Goal: Communication & Community: Ask a question

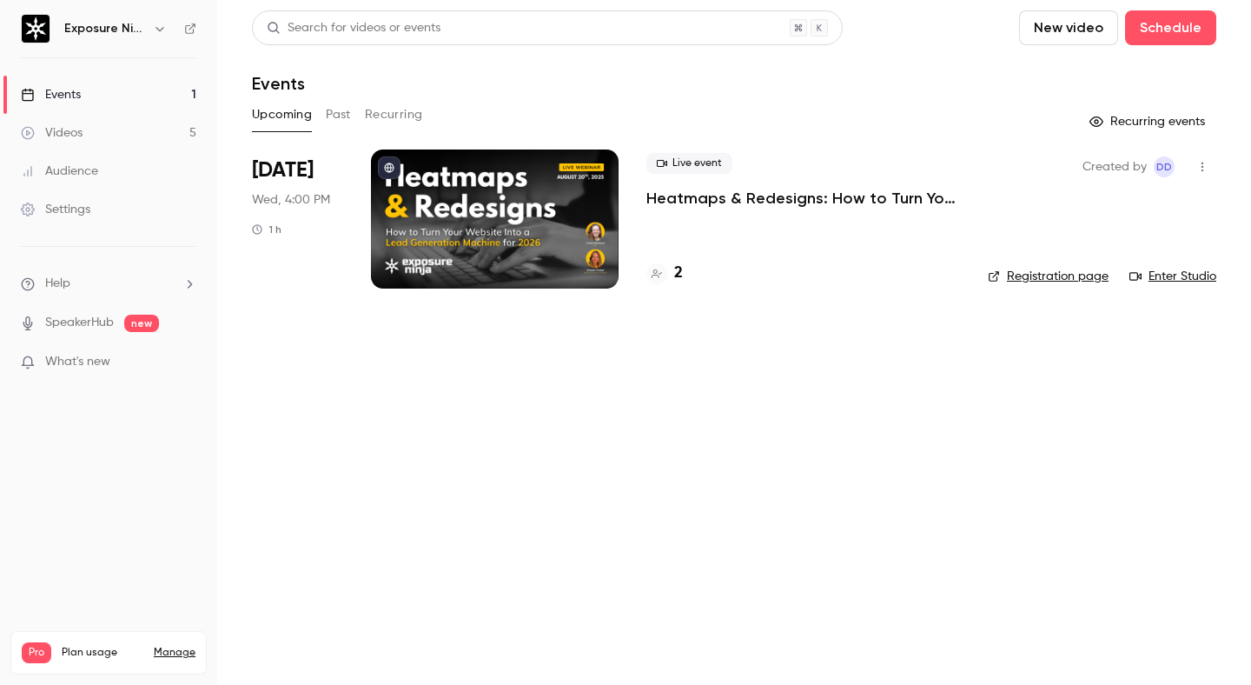
click at [797, 200] on p "Heatmaps & Redesigns: How to Turn Your Website Into a Lead Generation Machine f…" at bounding box center [804, 198] width 314 height 21
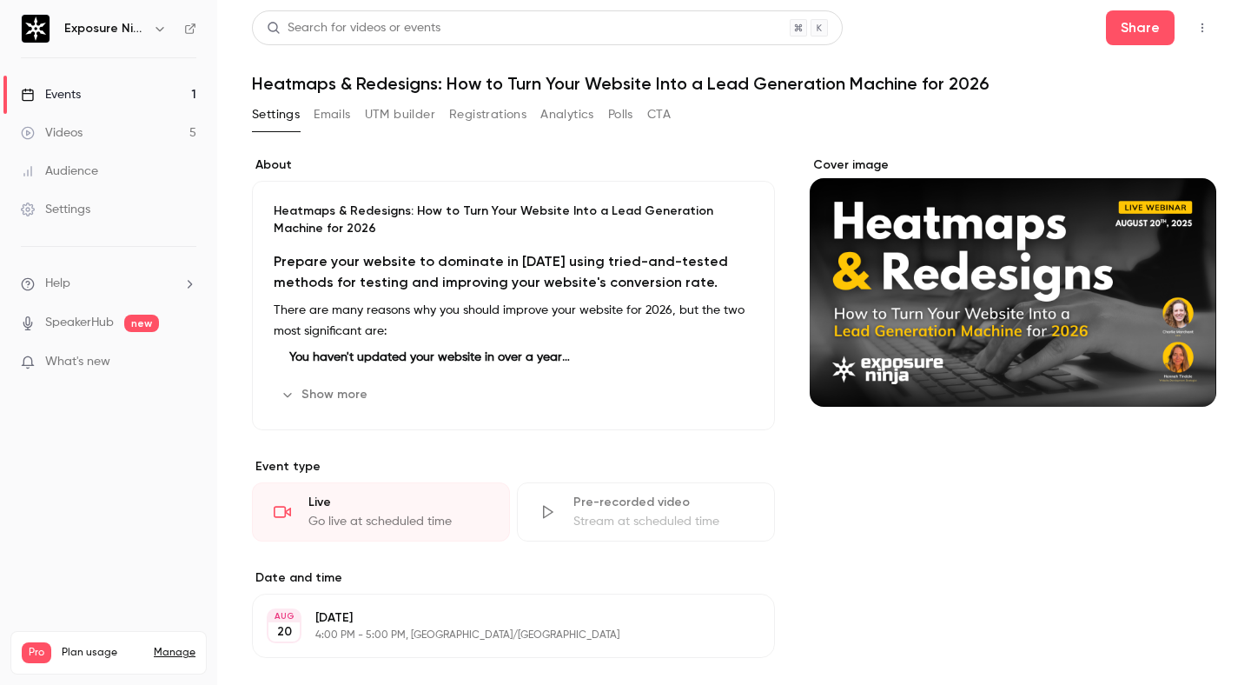
click at [494, 116] on button "Registrations" at bounding box center [487, 115] width 77 height 28
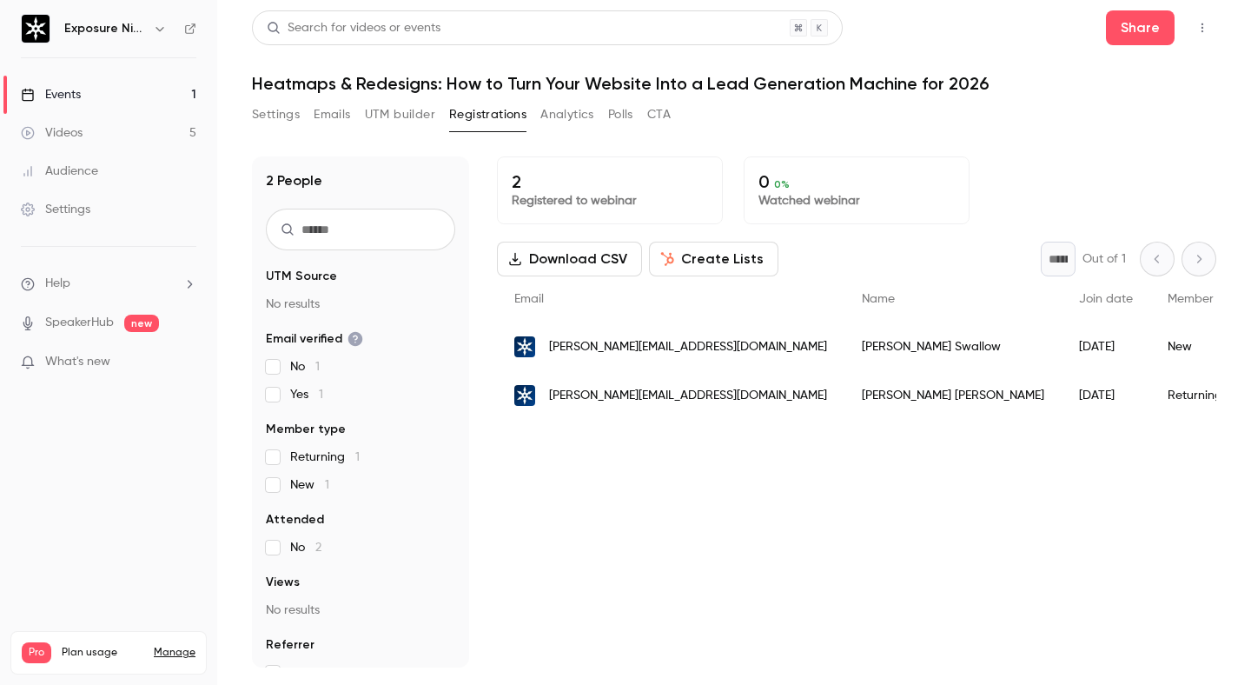
click at [724, 255] on button "Create Lists" at bounding box center [713, 259] width 129 height 35
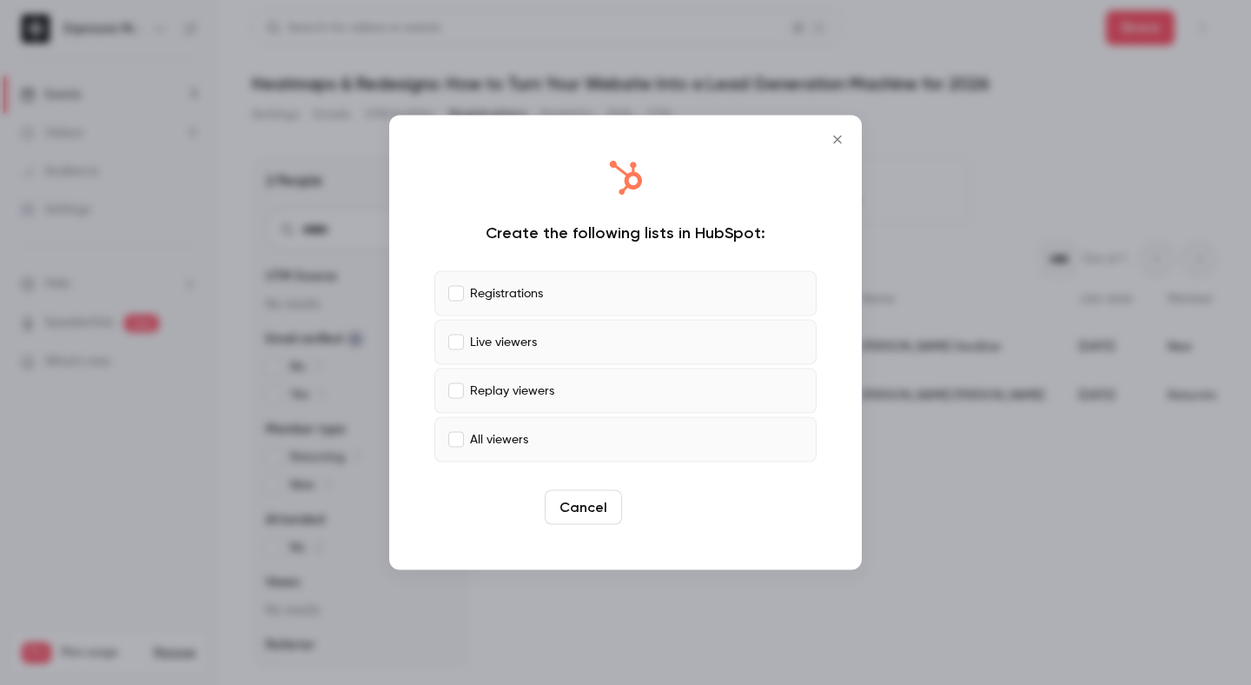
click at [681, 506] on button "Create" at bounding box center [668, 507] width 78 height 35
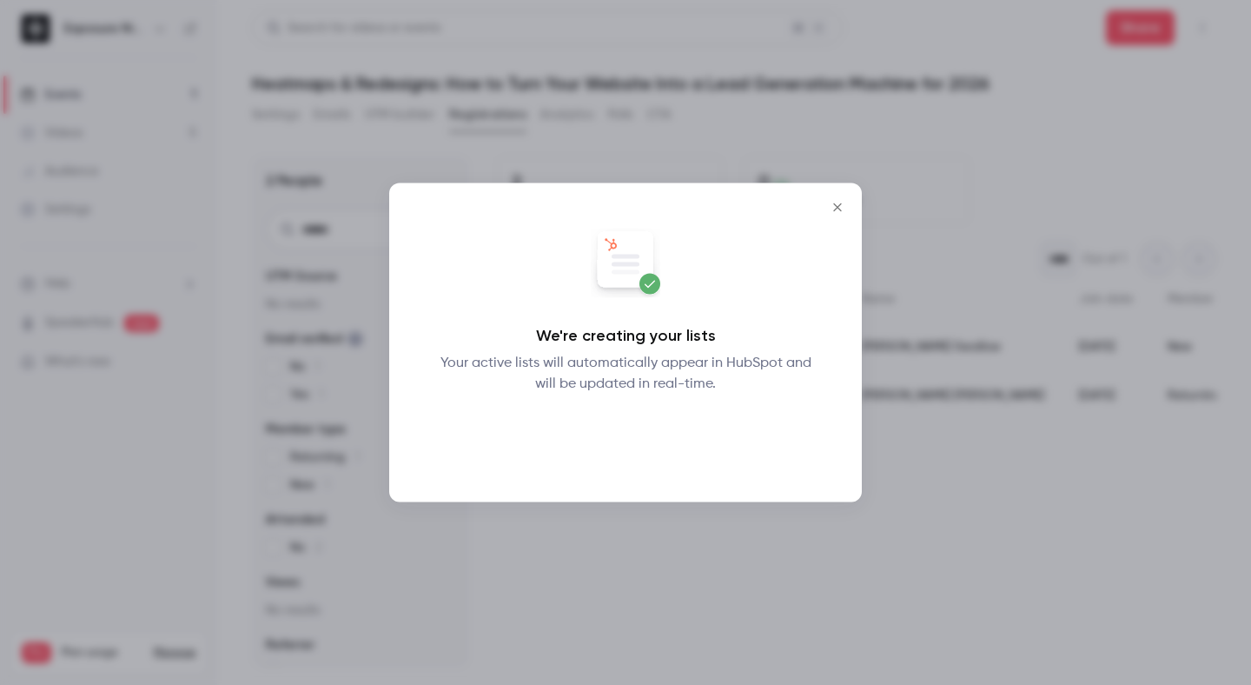
click at [627, 443] on button "Okay" at bounding box center [625, 439] width 63 height 35
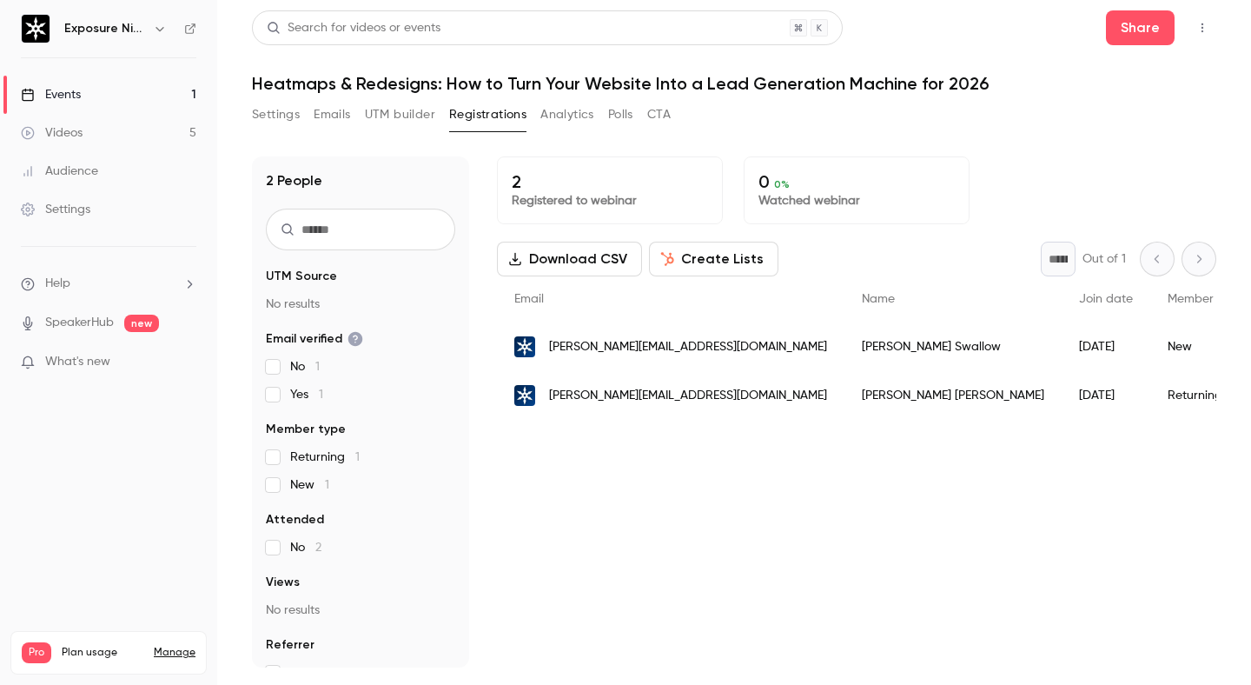
click at [169, 359] on div "What's new" at bounding box center [109, 362] width 176 height 18
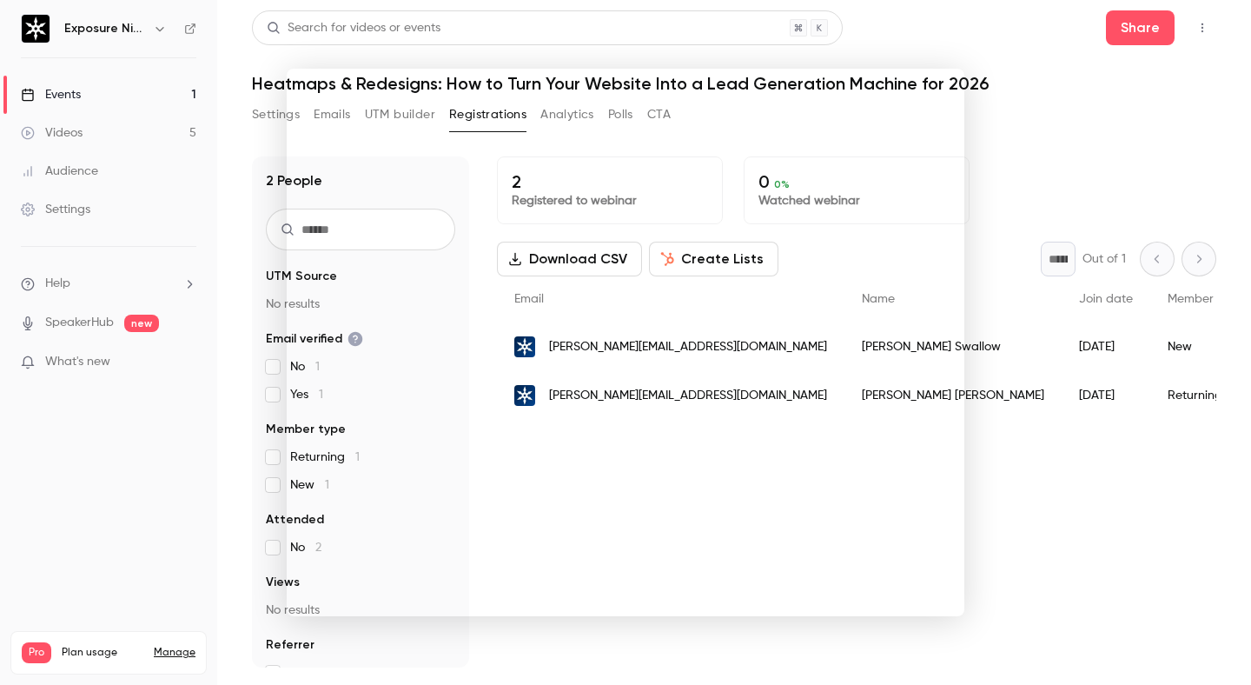
click at [1004, 119] on div at bounding box center [625, 342] width 1251 height 685
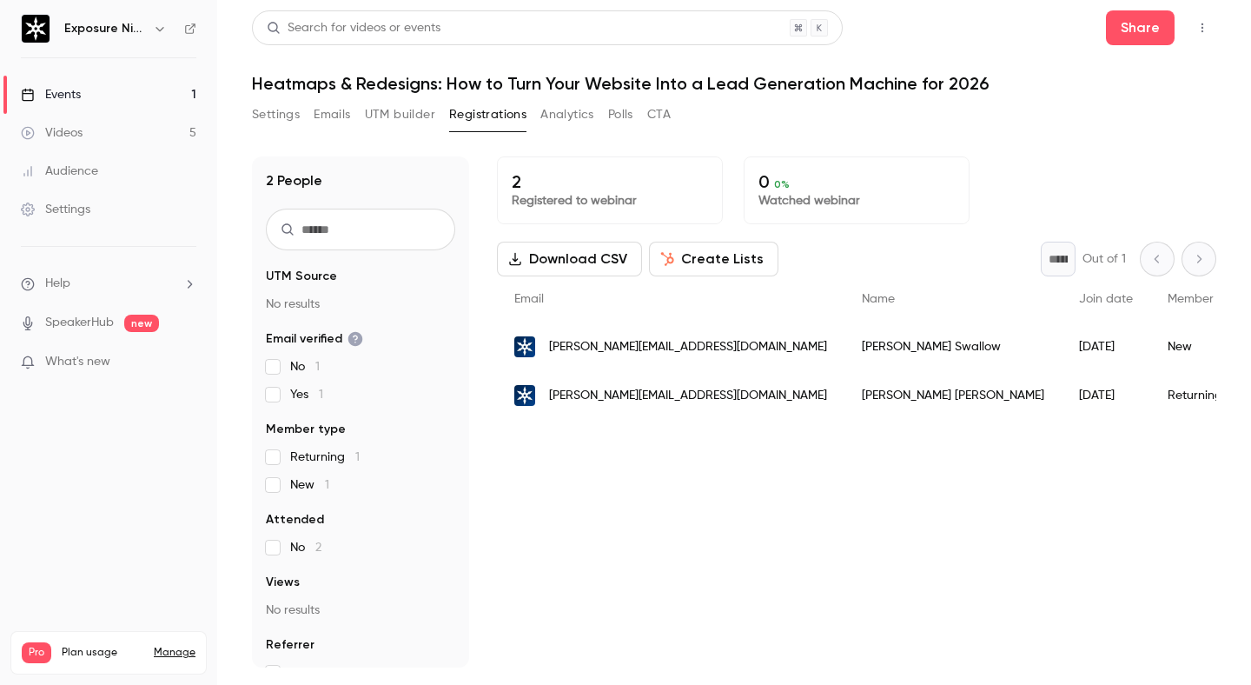
click at [142, 141] on link "Videos 5" at bounding box center [108, 133] width 217 height 38
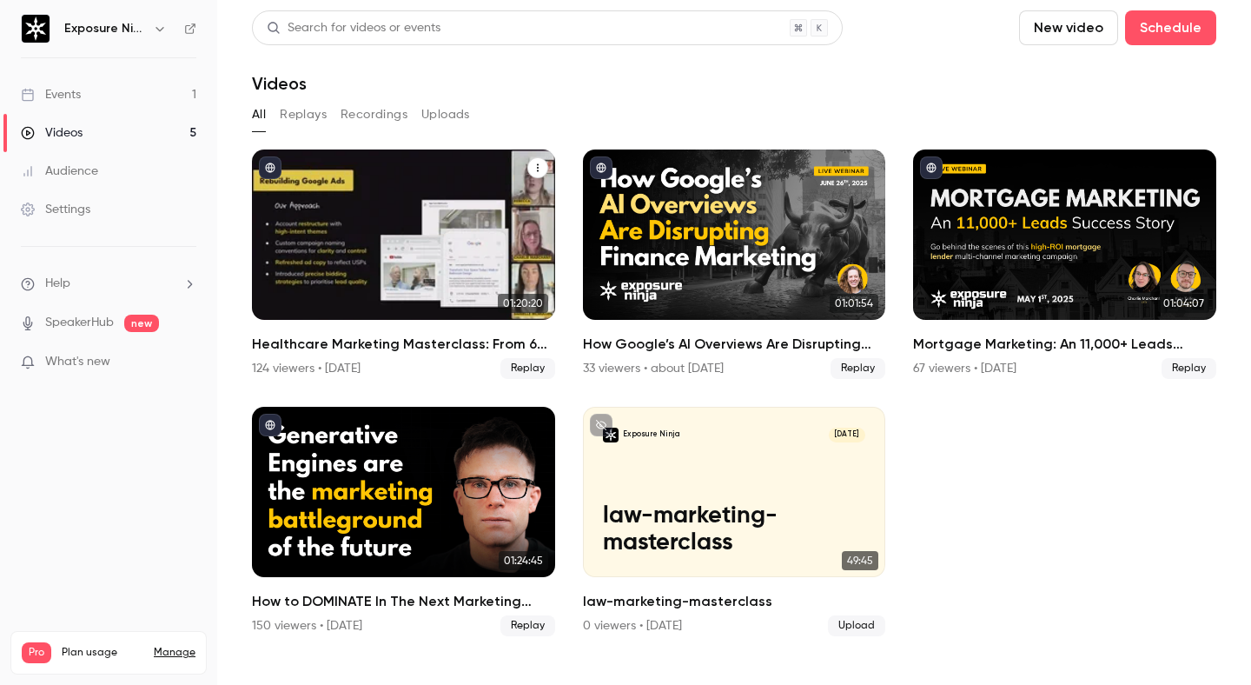
click at [376, 224] on div "Healthcare Marketing Masterclass: From 60 to 300+ Monthly Leads in Only 9 Months" at bounding box center [403, 234] width 303 height 170
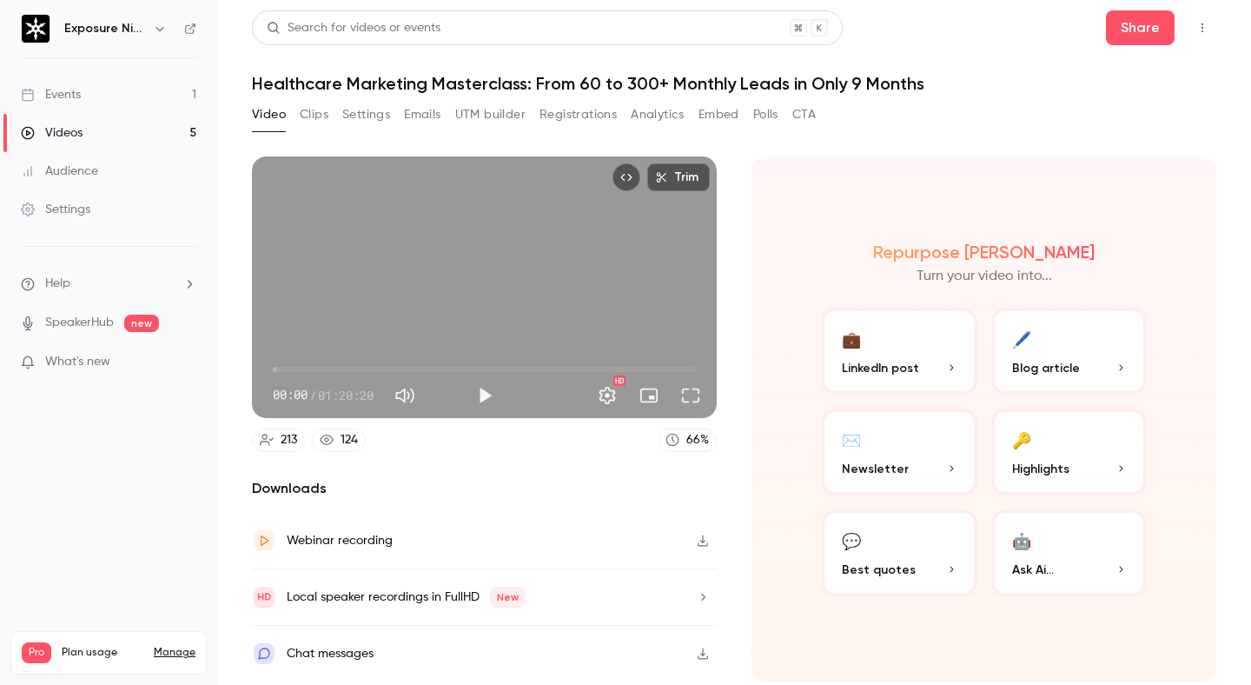
click at [815, 116] on button "CTA" at bounding box center [803, 115] width 23 height 28
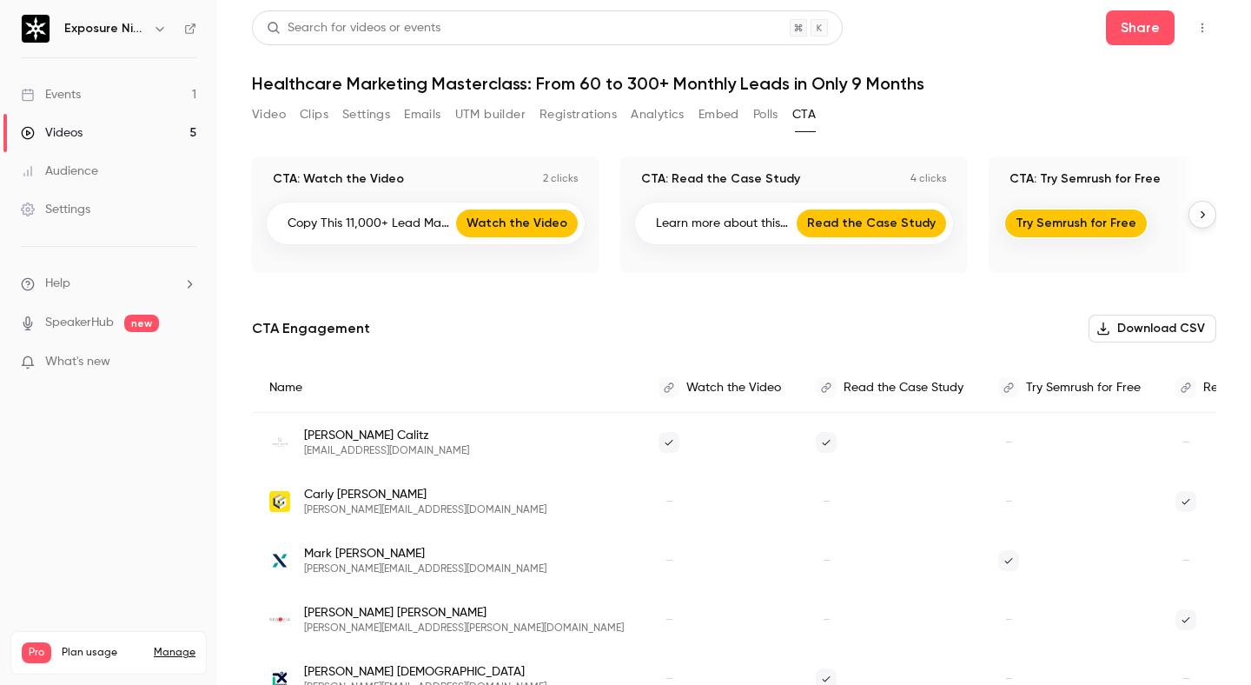
click at [1203, 212] on icon "button" at bounding box center [1203, 214] width 4 height 7
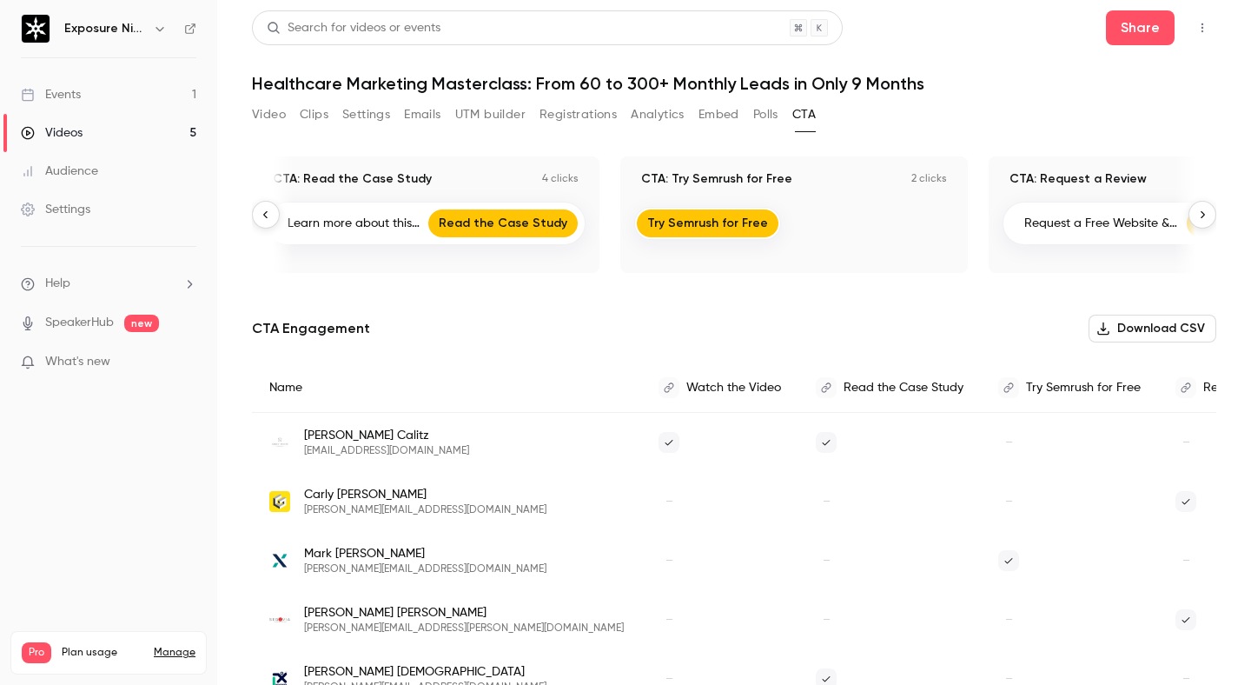
scroll to position [0, 368]
click at [1206, 216] on icon "button" at bounding box center [1203, 215] width 12 height 12
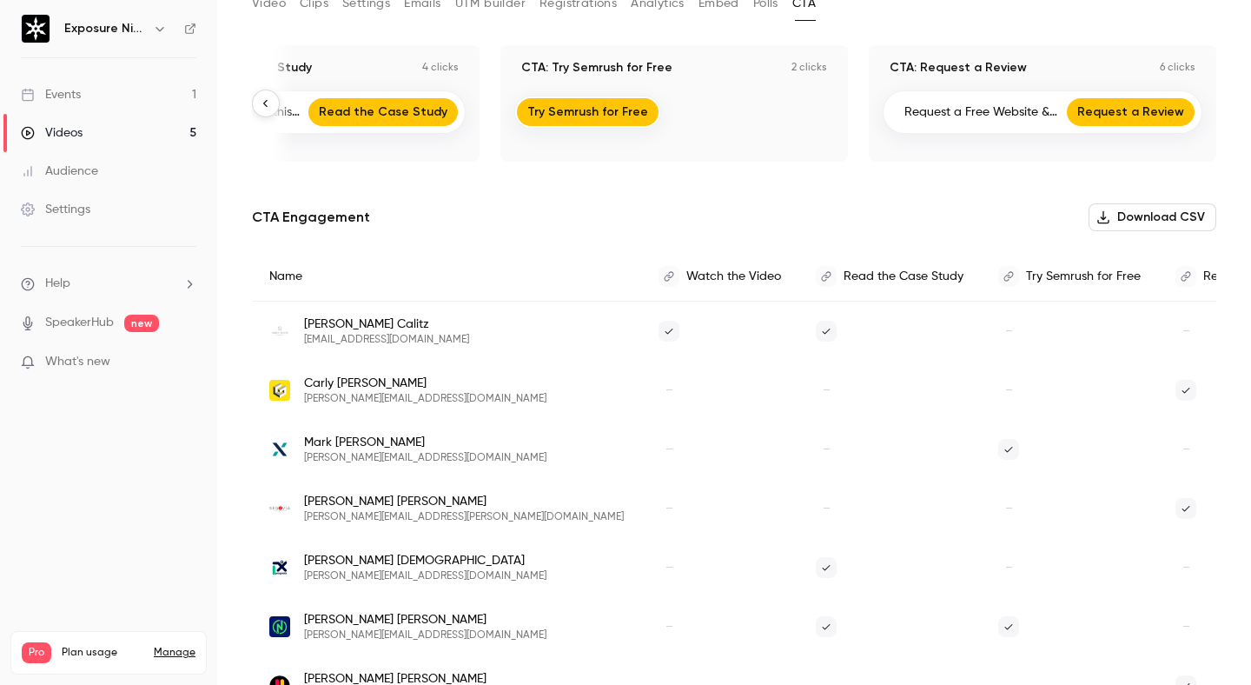
scroll to position [0, 0]
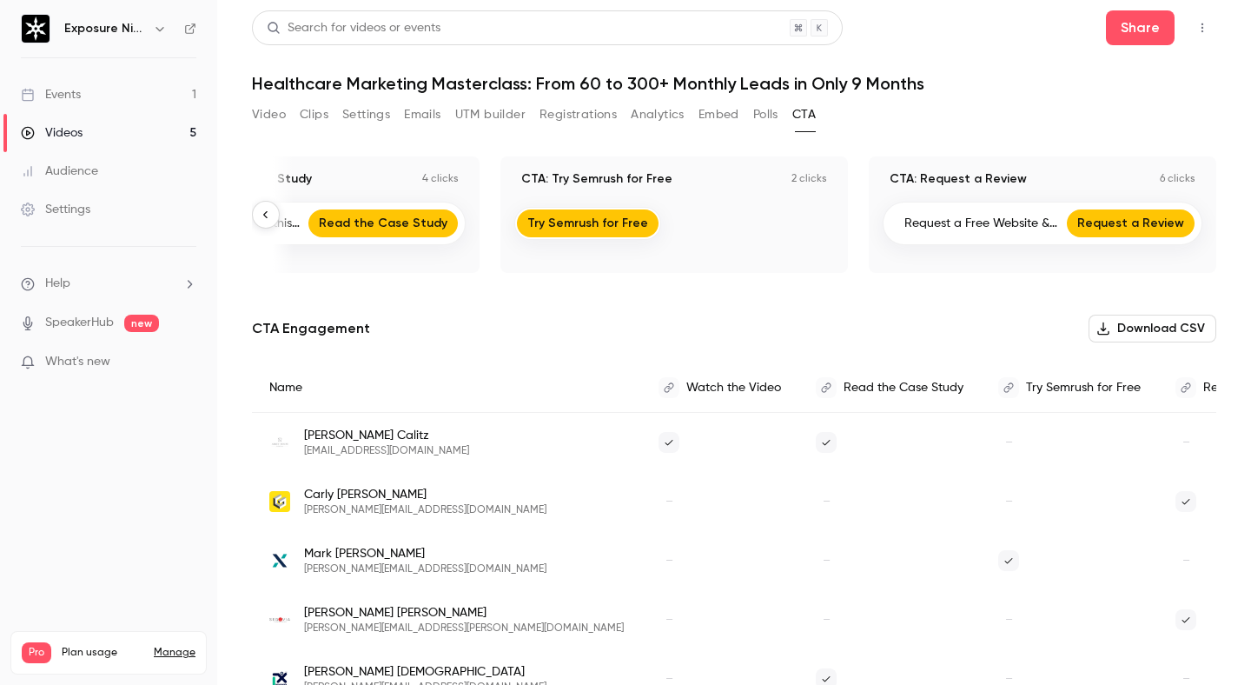
click at [124, 277] on li "Help" at bounding box center [109, 284] width 176 height 18
click at [295, 270] on link "Talk to [GEOGRAPHIC_DATA]" at bounding box center [320, 265] width 190 height 46
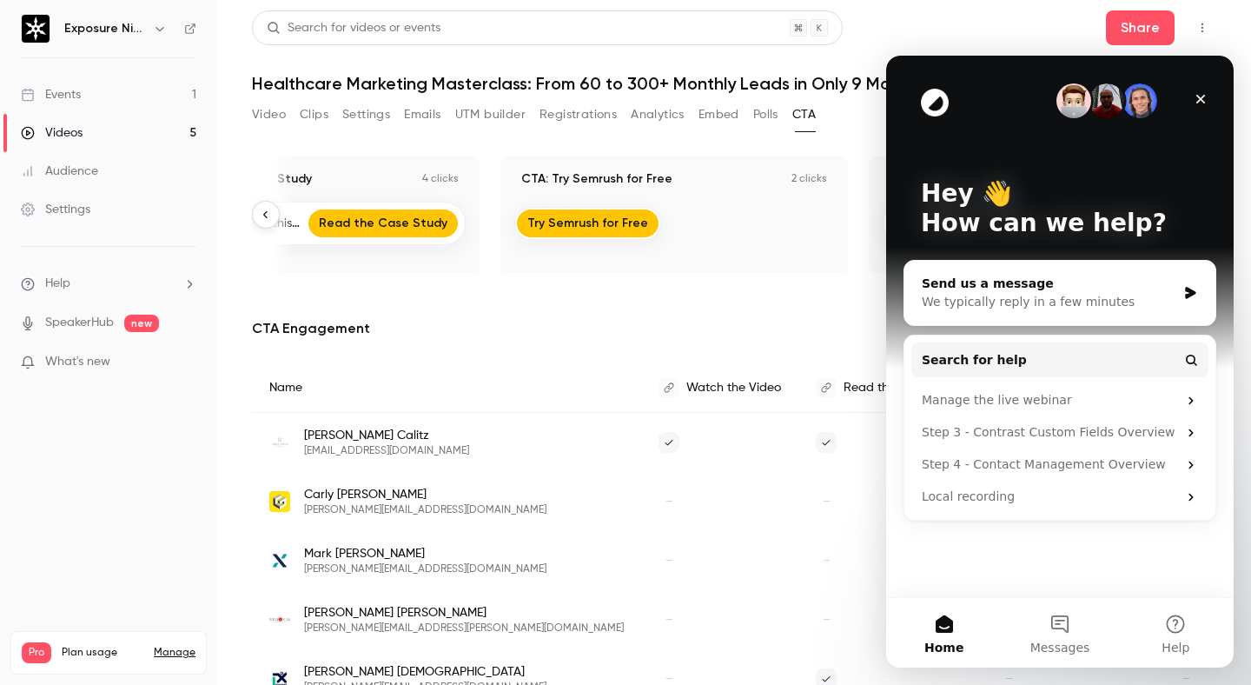
click at [1092, 290] on div "Send us a message" at bounding box center [1049, 284] width 255 height 18
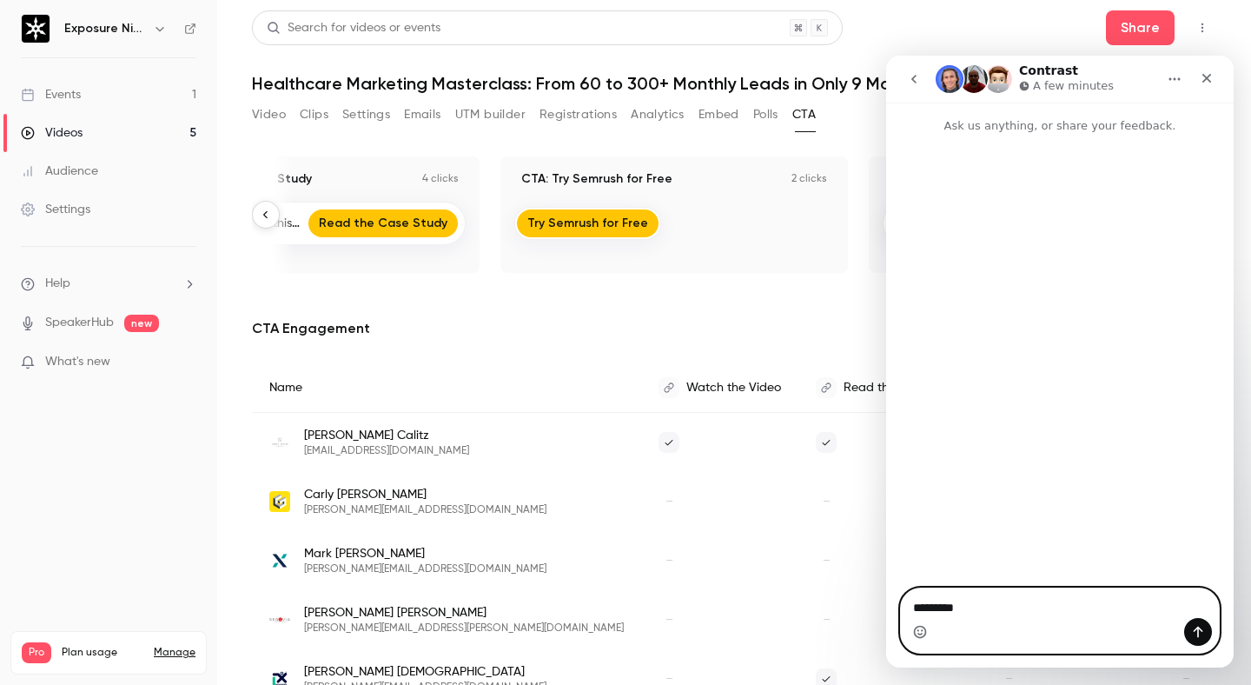
type textarea "********"
click at [918, 633] on icon "Emoji picker" at bounding box center [920, 632] width 14 height 14
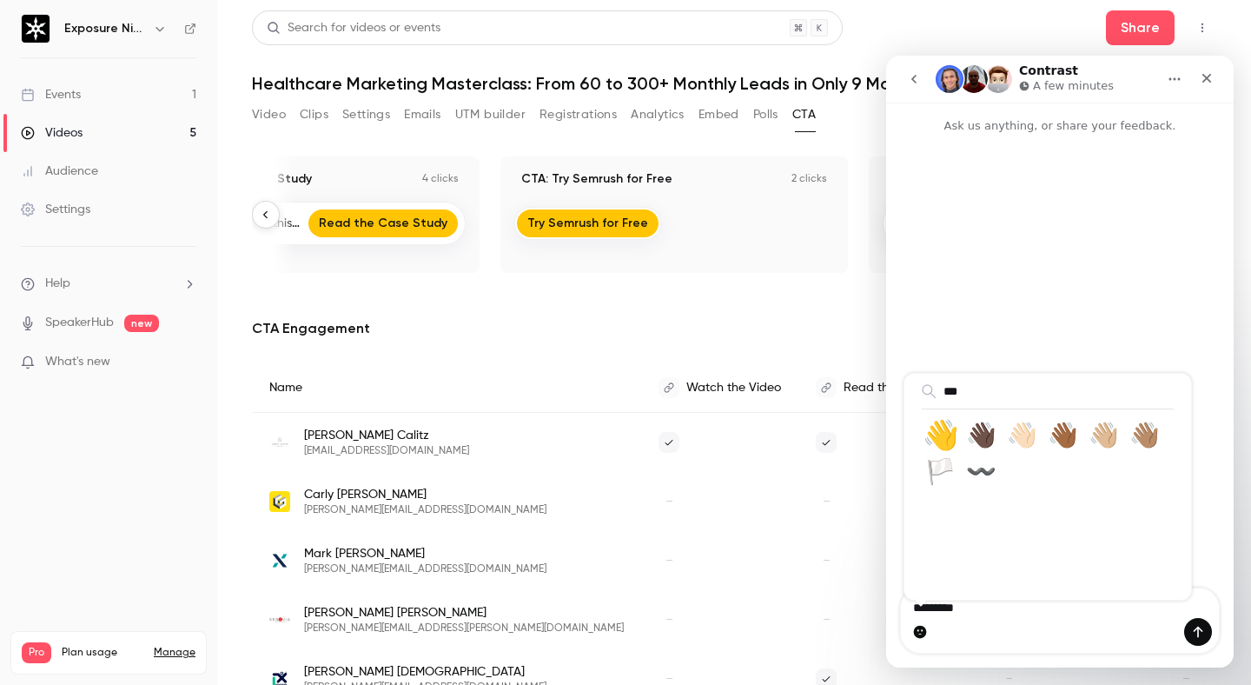
type input "***"
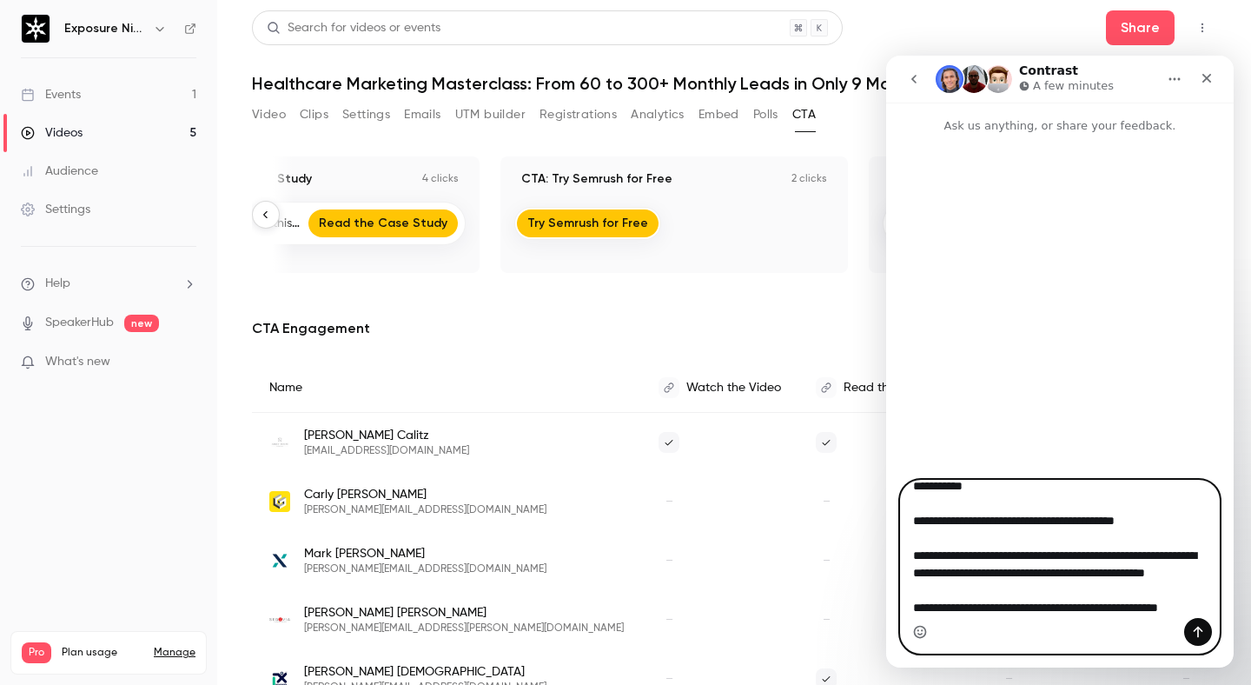
scroll to position [45, 0]
type textarea "**********"
click at [1203, 632] on icon "Send a message…" at bounding box center [1198, 632] width 14 height 14
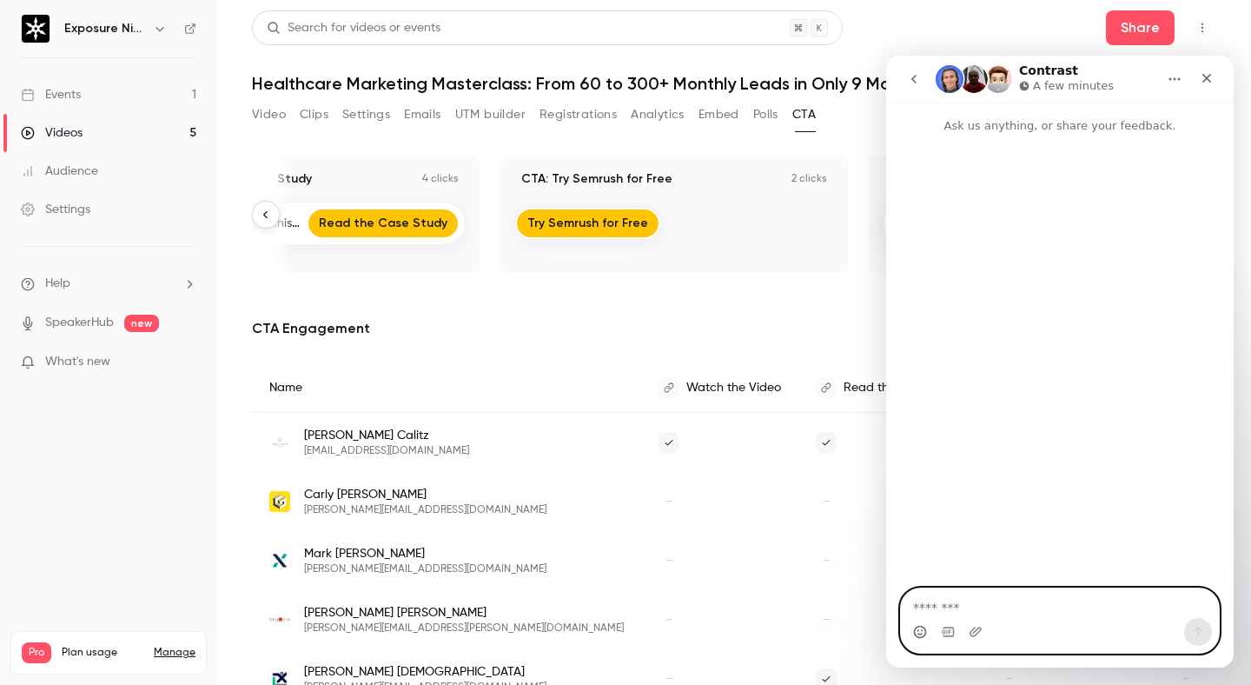
scroll to position [0, 0]
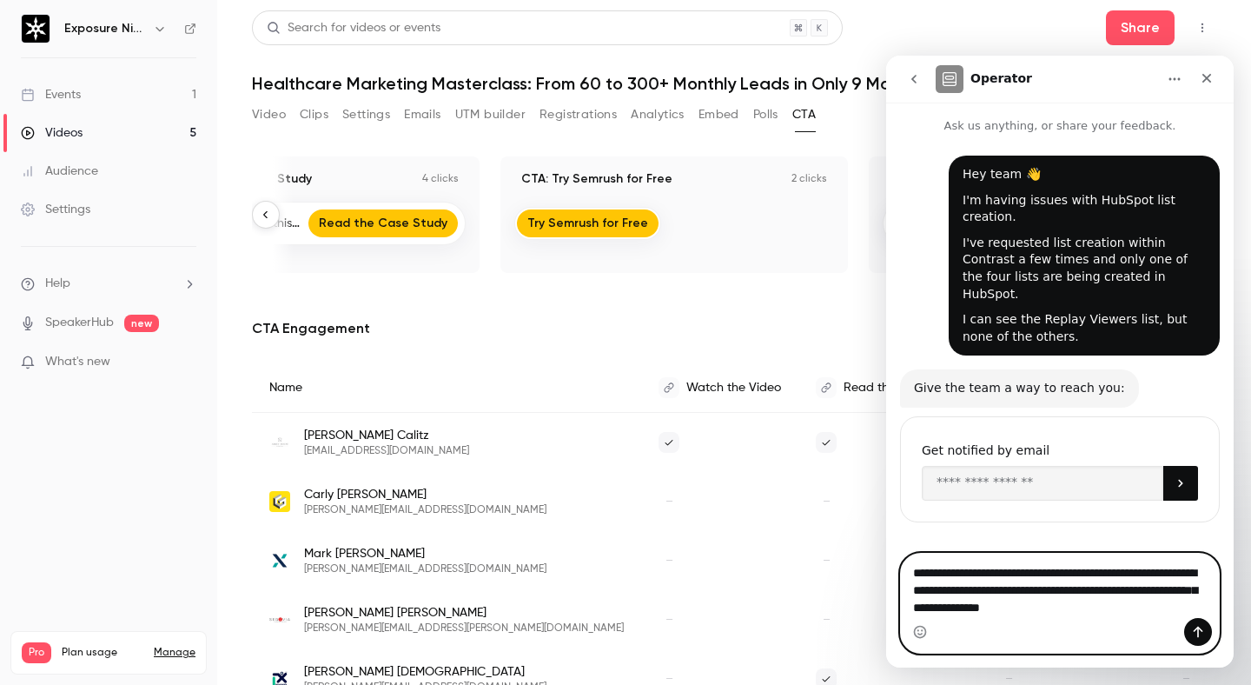
type textarea "**********"
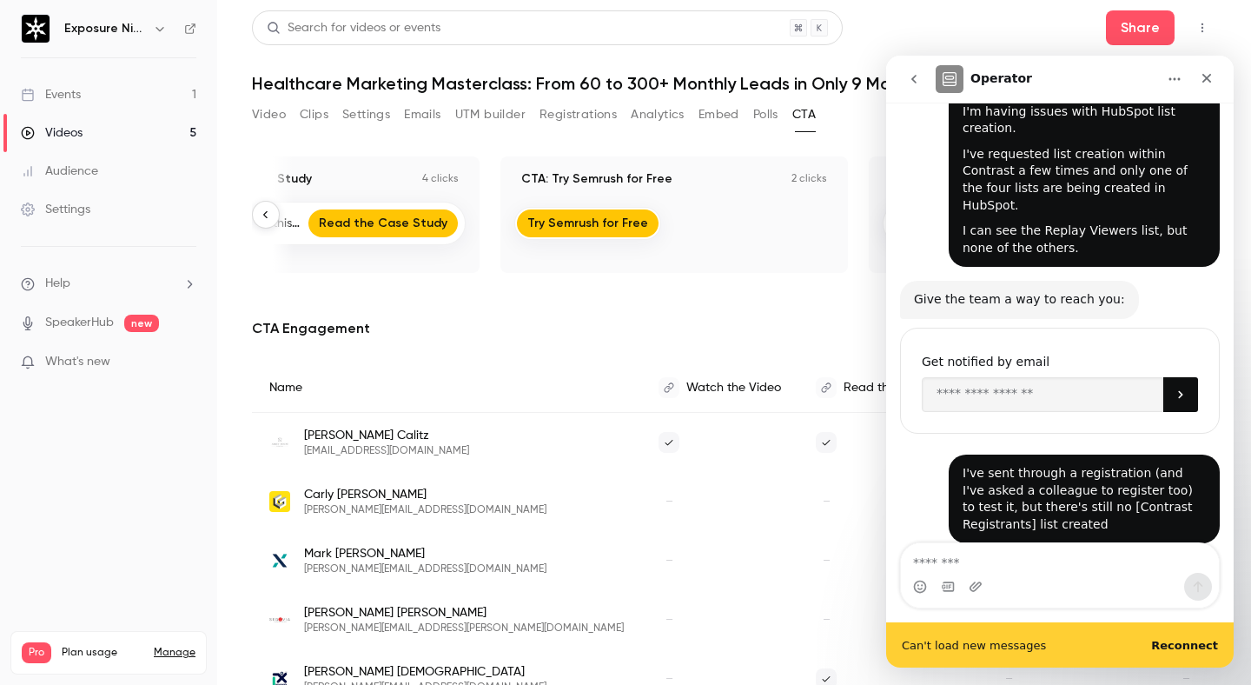
scroll to position [90, 0]
